Goal: Task Accomplishment & Management: Manage account settings

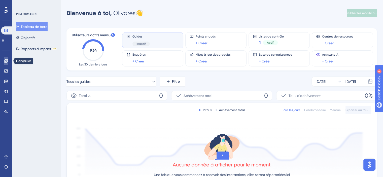
click at [5, 61] on icon at bounding box center [6, 61] width 4 height 4
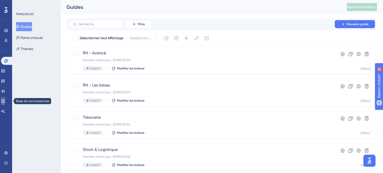
click at [4, 101] on icon at bounding box center [3, 101] width 4 height 4
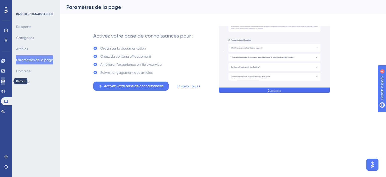
click at [5, 81] on icon at bounding box center [3, 81] width 4 height 4
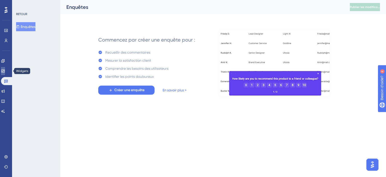
click at [5, 73] on link at bounding box center [3, 71] width 4 height 8
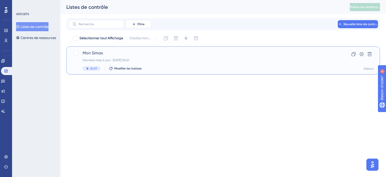
click at [97, 55] on font "Mon Simax" at bounding box center [93, 53] width 20 height 5
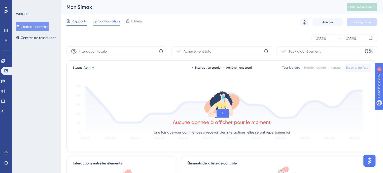
click at [107, 23] on font "Configuration" at bounding box center [109, 21] width 22 height 4
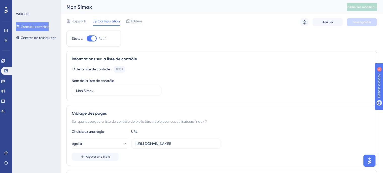
click at [90, 41] on div at bounding box center [92, 38] width 10 height 6
click at [87, 39] on input "Actif" at bounding box center [86, 38] width 0 height 0
checkbox input "false"
click at [370, 24] on button "Sauvegarder" at bounding box center [361, 22] width 30 height 8
